Goal: Transaction & Acquisition: Subscribe to service/newsletter

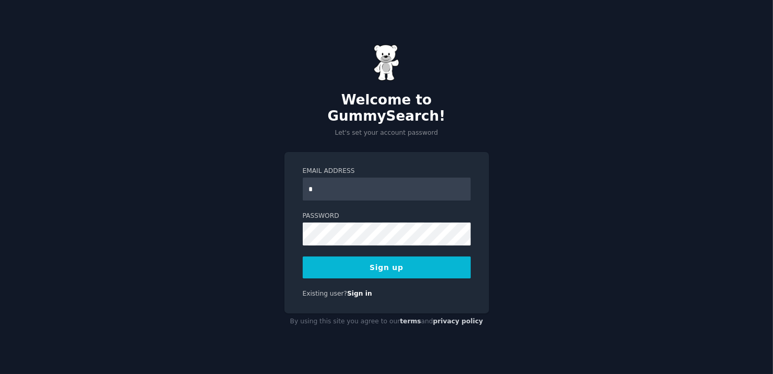
type input "**********"
click at [378, 257] on button "Sign up" at bounding box center [387, 267] width 168 height 22
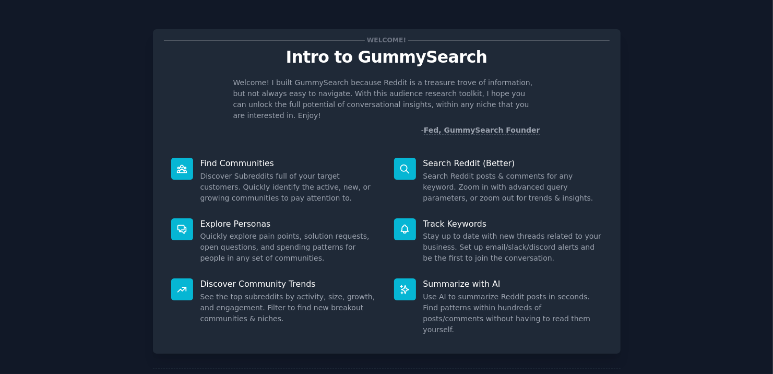
scroll to position [34, 0]
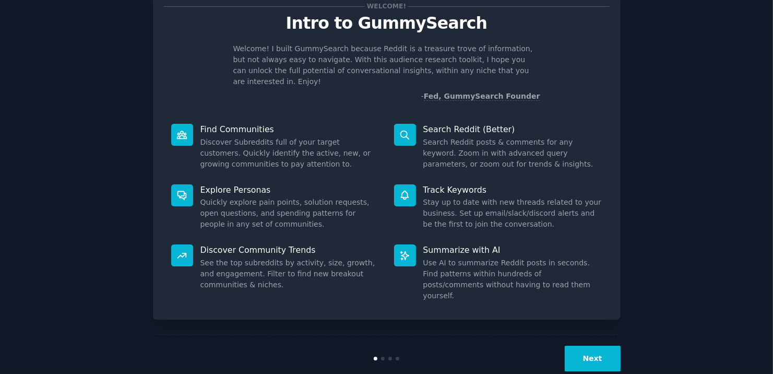
click at [582, 346] on button "Next" at bounding box center [593, 359] width 56 height 26
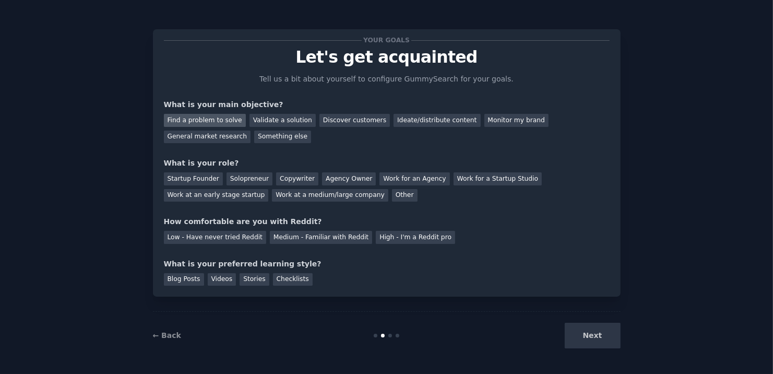
click at [225, 117] on div "Find a problem to solve" at bounding box center [205, 120] width 82 height 13
click at [251, 131] on div "General market research" at bounding box center [207, 137] width 87 height 13
click at [220, 120] on div "Find a problem to solve" at bounding box center [205, 120] width 82 height 13
click at [241, 180] on div "Solopreneur" at bounding box center [250, 178] width 46 height 13
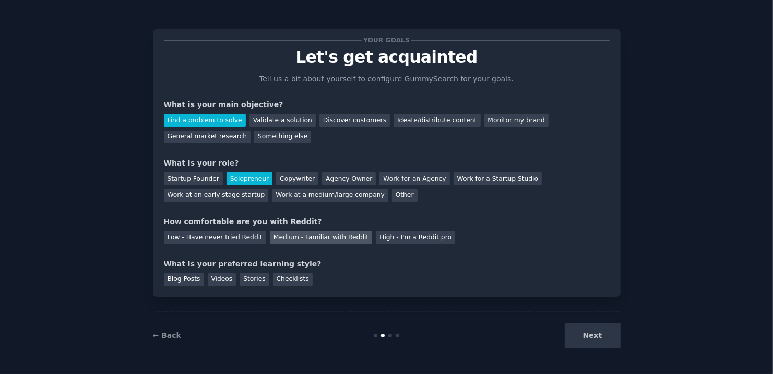
click at [295, 239] on div "Medium - Familiar with Reddit" at bounding box center [321, 237] width 102 height 13
click at [184, 278] on div "Blog Posts" at bounding box center [184, 279] width 40 height 13
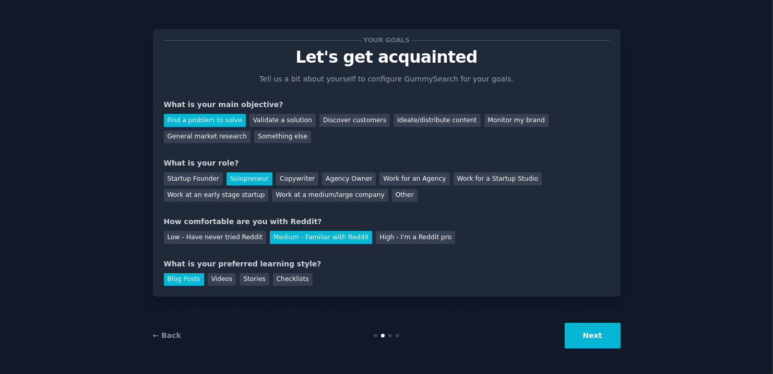
click at [589, 336] on button "Next" at bounding box center [593, 336] width 56 height 26
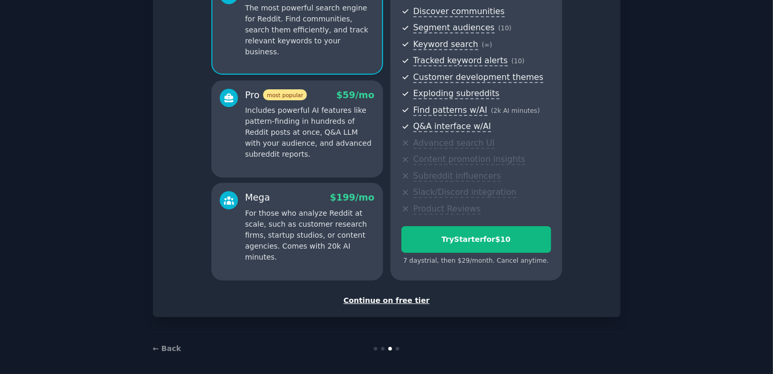
scroll to position [117, 0]
click at [393, 299] on div "Continue on free tier" at bounding box center [387, 299] width 446 height 11
